Goal: Transaction & Acquisition: Register for event/course

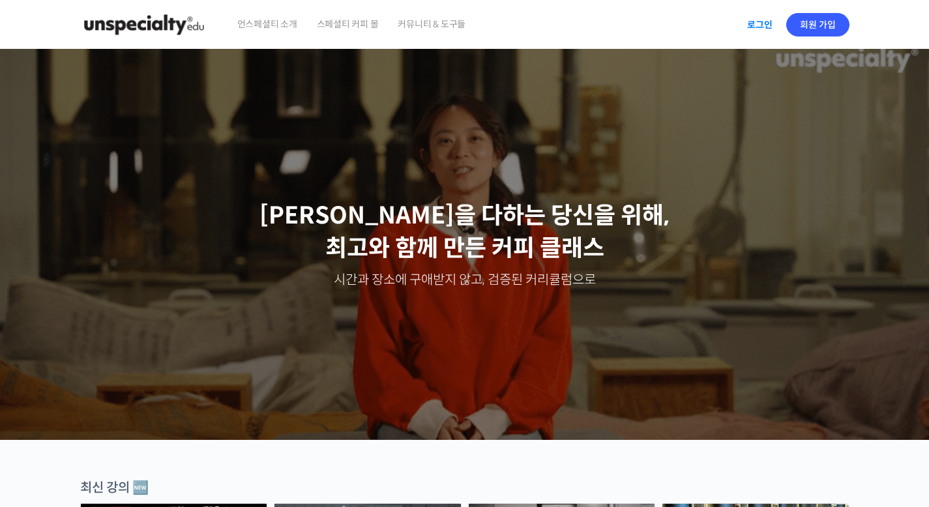
click at [762, 25] on link "로그인" at bounding box center [759, 25] width 41 height 30
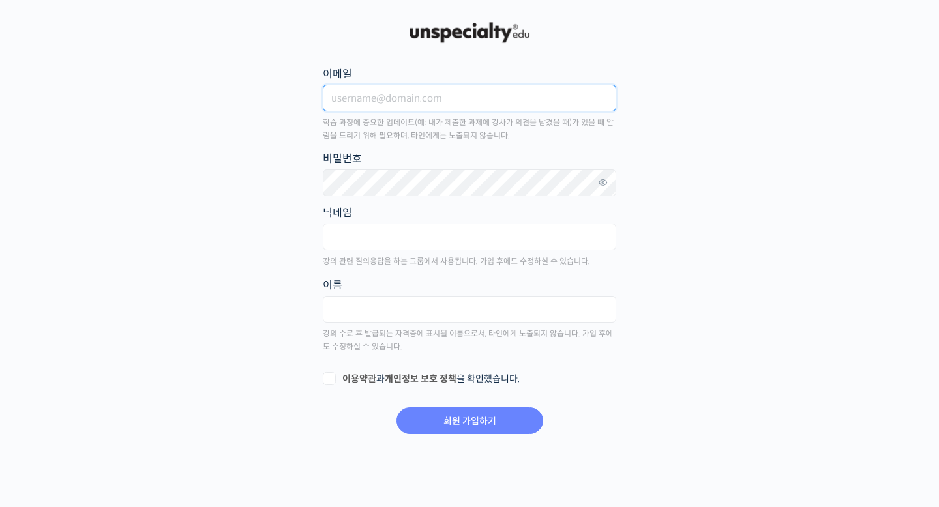
click at [550, 106] on input "이메일" at bounding box center [469, 98] width 293 height 27
type input "e0323@naver.com"
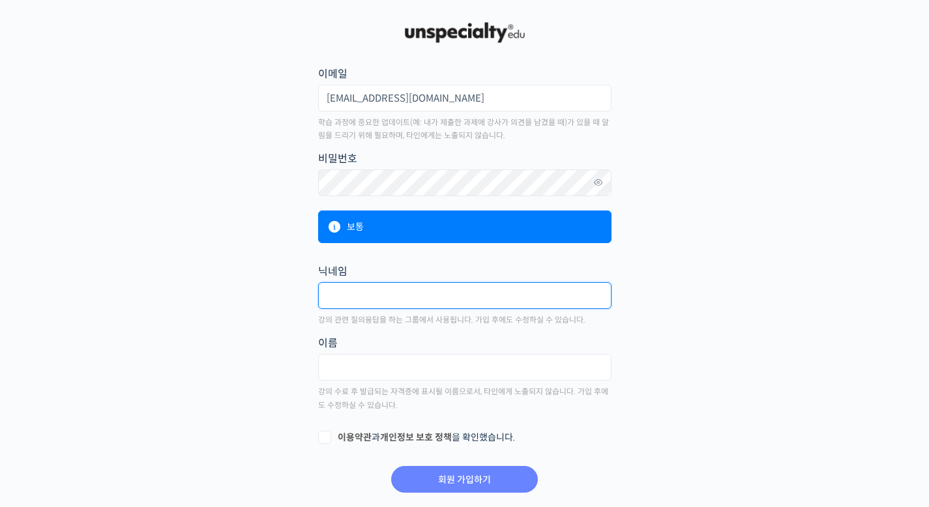
click at [466, 293] on input "text" at bounding box center [464, 295] width 293 height 27
type input "kyung83"
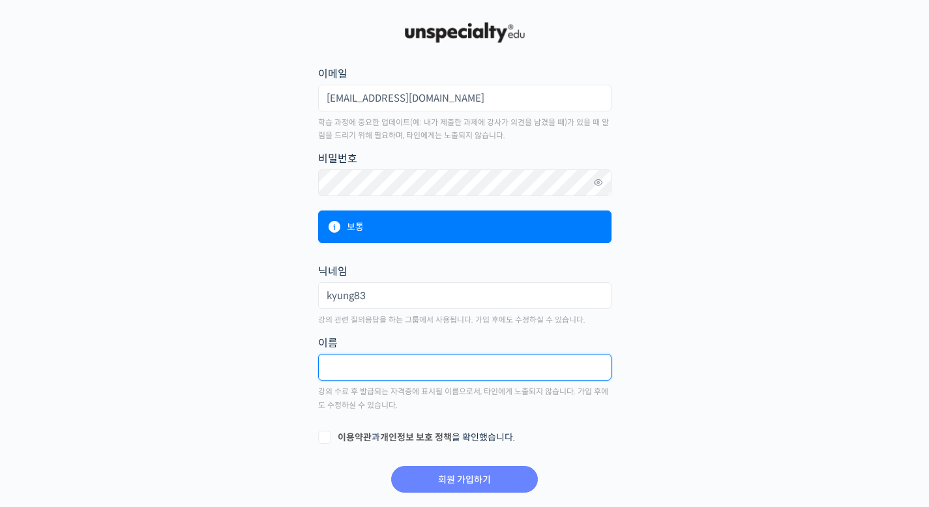
click at [457, 379] on input "text" at bounding box center [464, 367] width 293 height 27
type input "김은경"
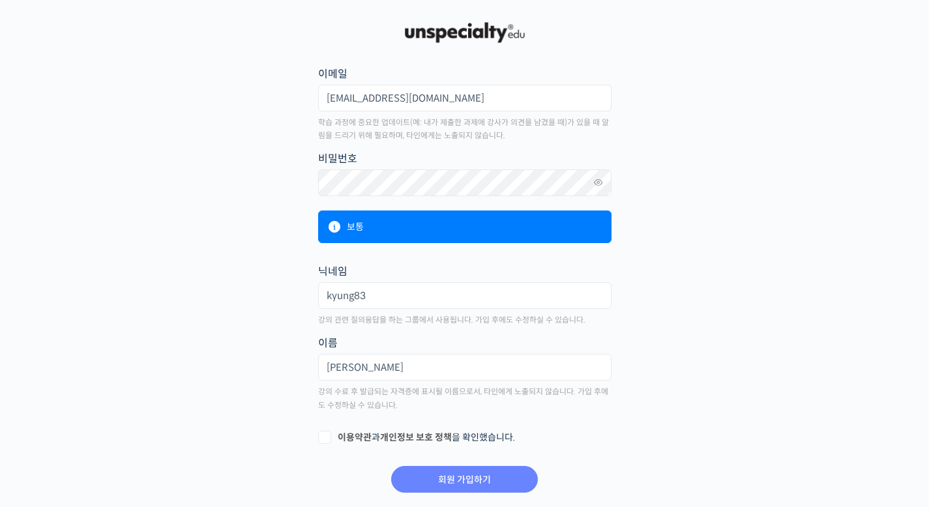
click at [325, 440] on label "이용약관 과 개인정보 보호 정책 을 확인했습니다." at bounding box center [464, 438] width 293 height 13
click at [325, 440] on input "이용약관 과 개인정보 보호 정책 을 확인했습니다." at bounding box center [322, 436] width 8 height 8
checkbox input "true"
click at [456, 477] on input "회원 가입하기" at bounding box center [464, 479] width 147 height 27
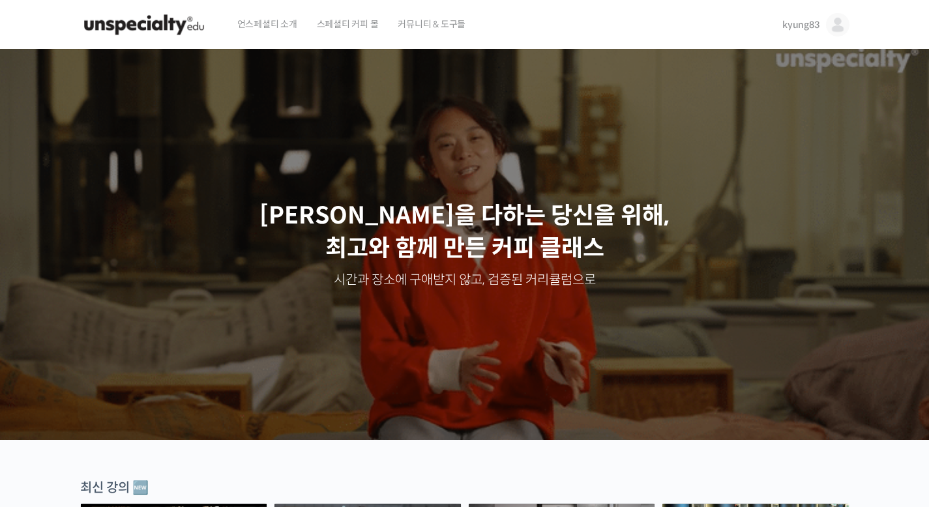
click at [145, 23] on img at bounding box center [144, 24] width 128 height 39
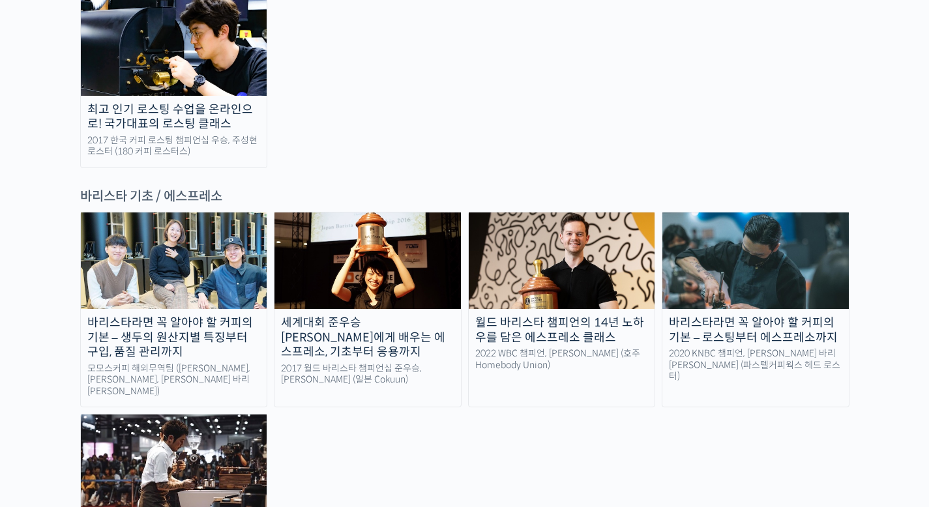
scroll to position [1620, 0]
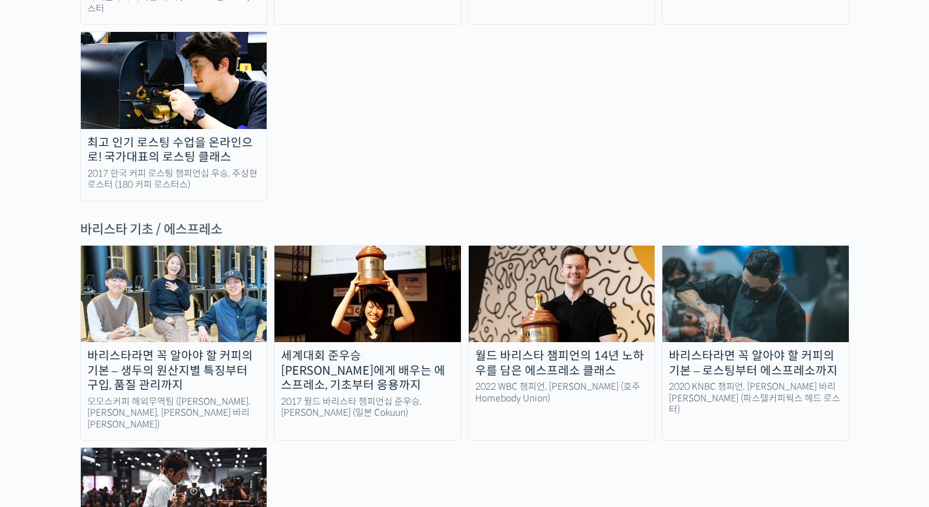
click at [389, 349] on div "세계대회 준우승 [PERSON_NAME]에게 배우는 에스프레소, 기초부터 응용까지" at bounding box center [368, 371] width 186 height 44
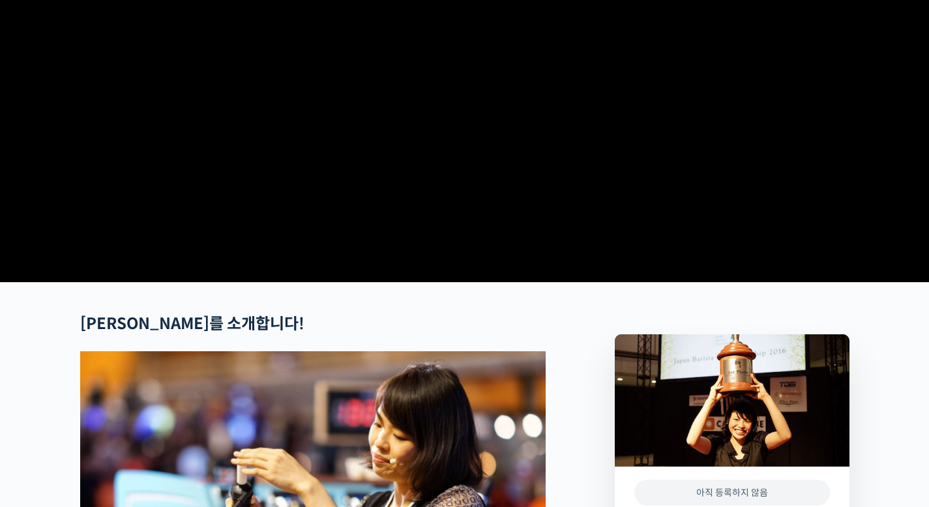
scroll to position [117, 0]
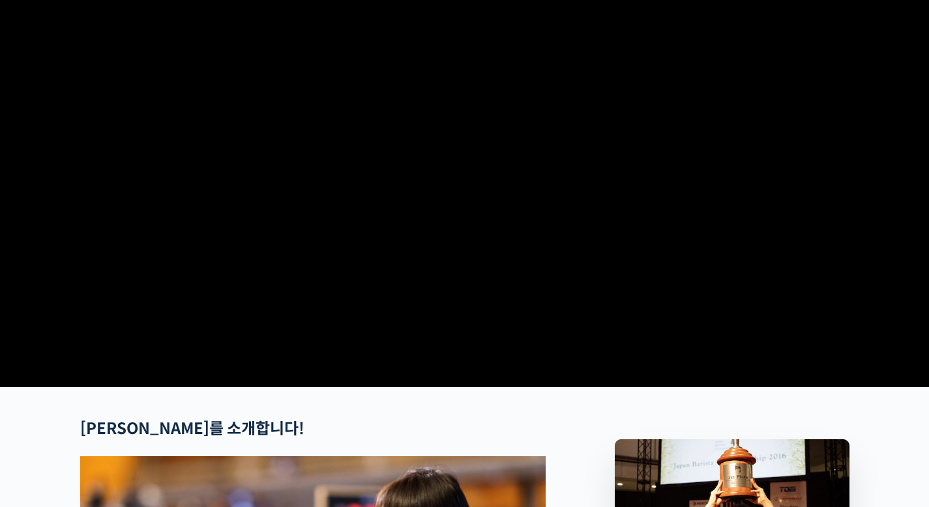
click at [541, 235] on video at bounding box center [464, 157] width 769 height 450
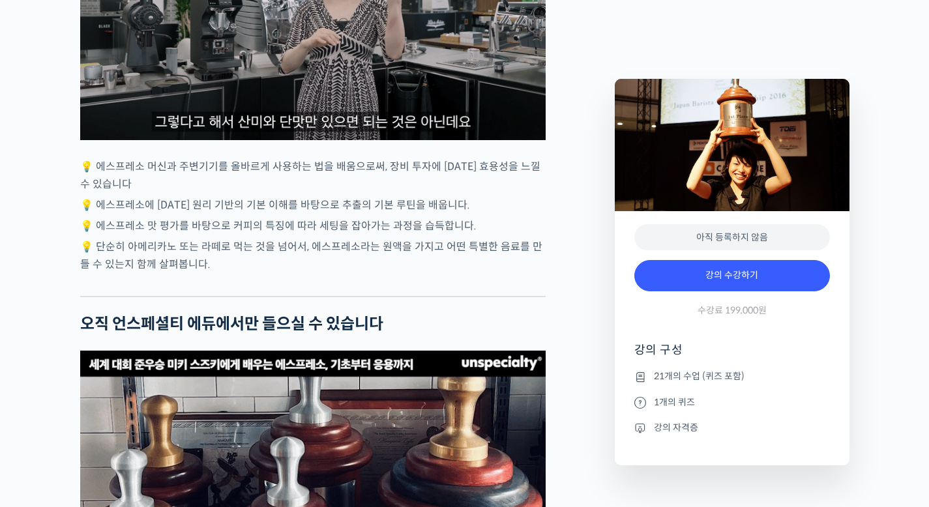
scroll to position [3507, 0]
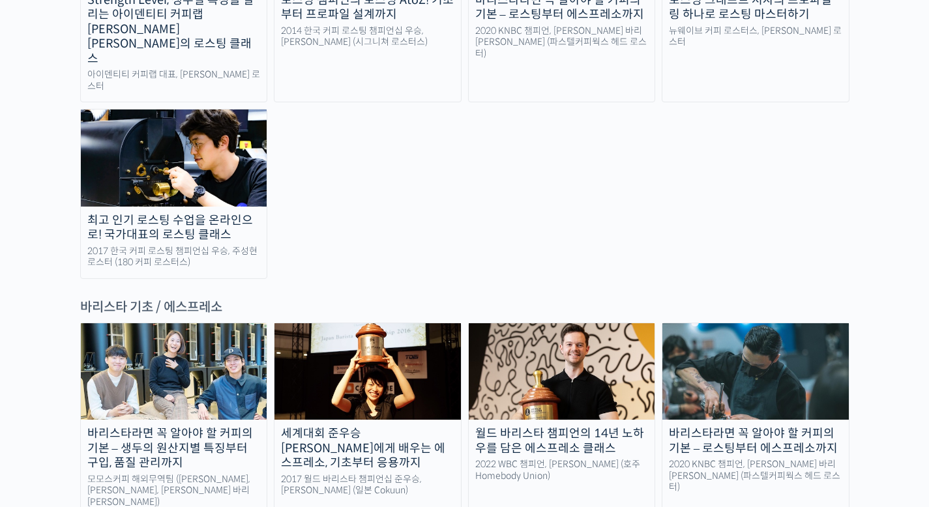
scroll to position [1734, 0]
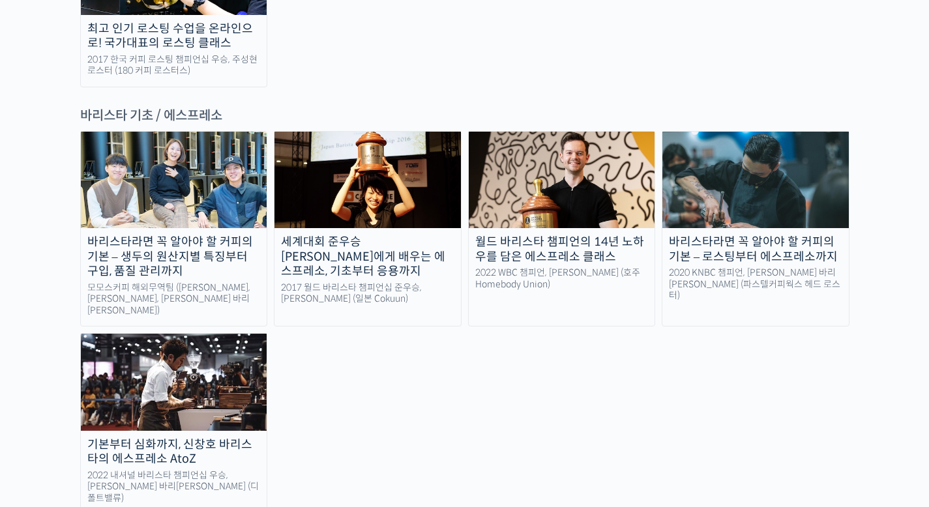
click at [257, 334] on img at bounding box center [174, 382] width 186 height 97
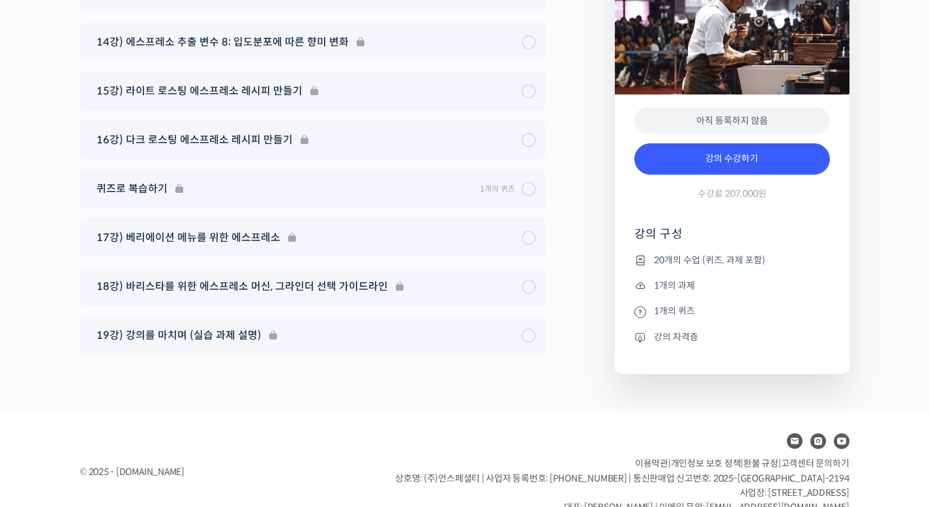
scroll to position [7283, 0]
